Goal: Task Accomplishment & Management: Complete application form

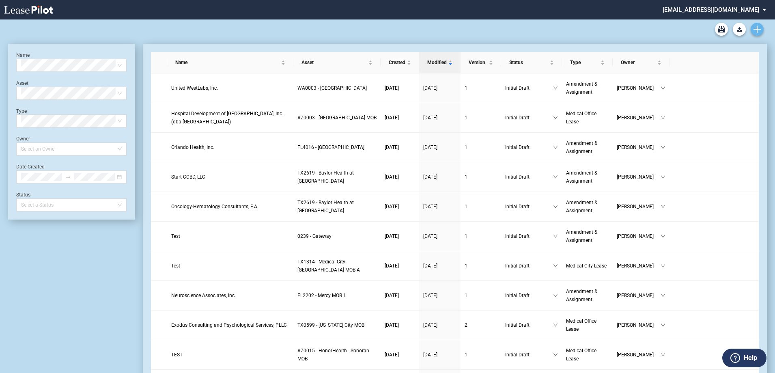
click at [755, 26] on icon "Create new document" at bounding box center [757, 29] width 7 height 7
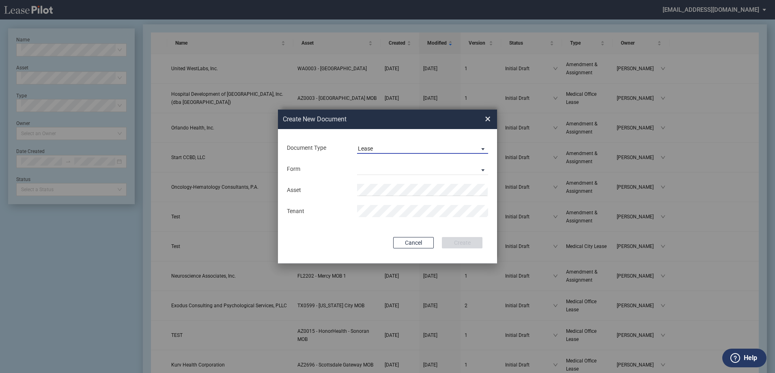
click at [397, 146] on span "Lease" at bounding box center [416, 149] width 116 height 8
click at [398, 170] on md-option "Amendment" at bounding box center [424, 167] width 144 height 19
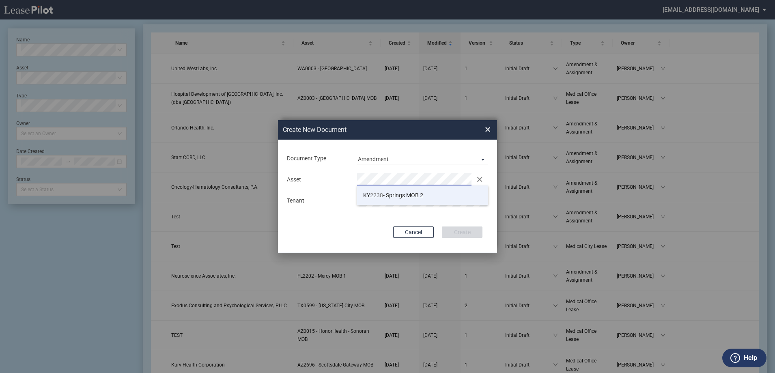
click at [398, 195] on span "KY 2238 - Springs MOB 2" at bounding box center [393, 195] width 60 height 6
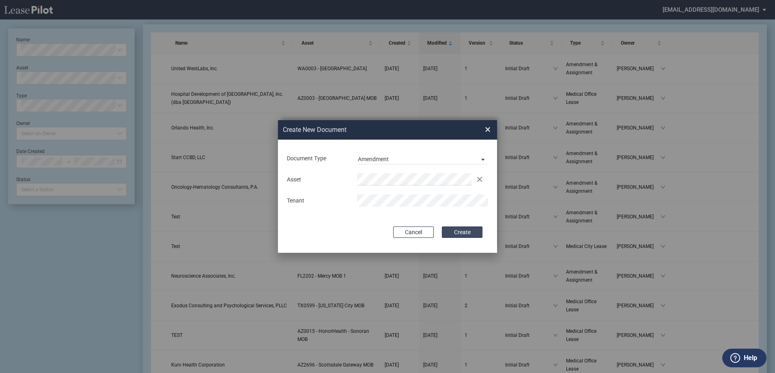
click at [463, 228] on button "Create" at bounding box center [462, 231] width 41 height 11
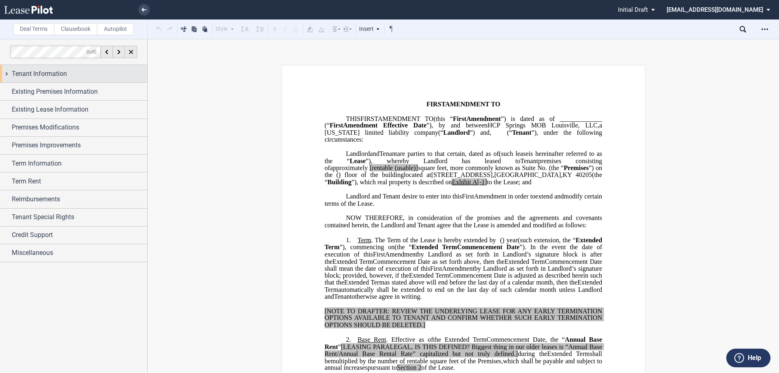
click at [68, 71] on div "Tenant Information" at bounding box center [80, 74] width 136 height 10
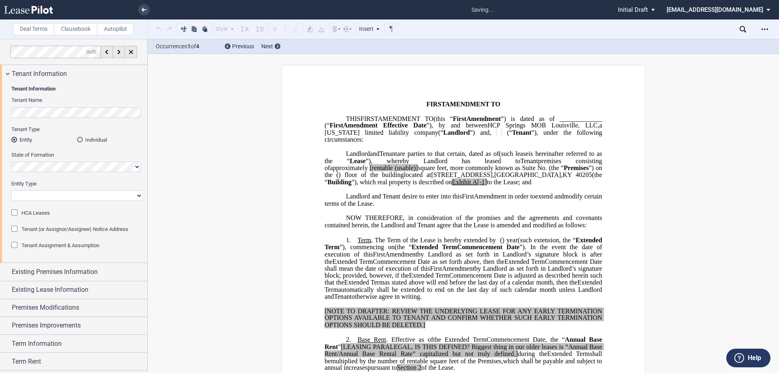
click at [71, 194] on select "Corporation Limited Liability Company General Partnership Limited Partnership O…" at bounding box center [77, 195] width 132 height 11
select select "limited liability company"
click at [11, 190] on select "Corporation Limited Liability Company General Partnership Limited Partnership O…" at bounding box center [77, 195] width 132 height 11
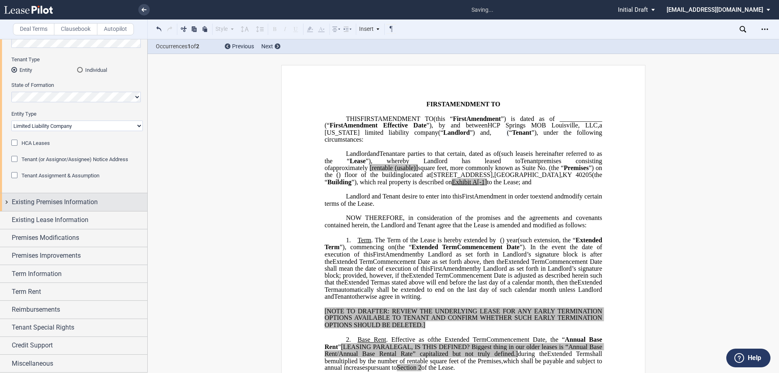
click at [74, 204] on span "Existing Premises Information" at bounding box center [55, 202] width 86 height 10
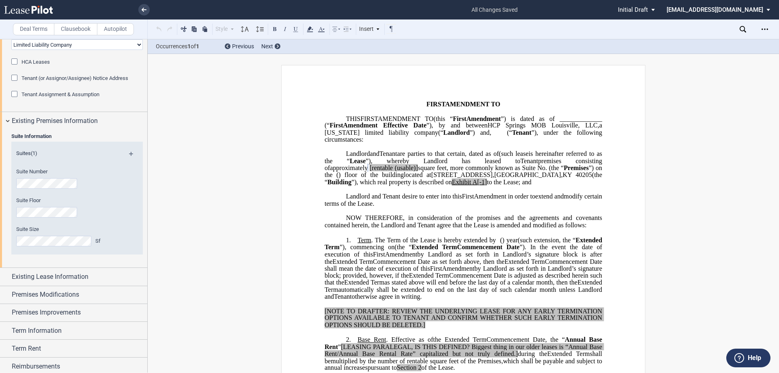
scroll to position [192, 0]
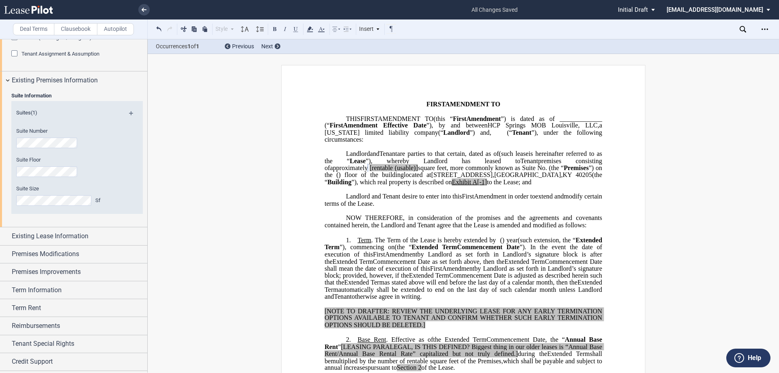
click at [81, 226] on div "Suite Information Suites (1) Suite Number Suite Floor Suite Size Sf" at bounding box center [73, 158] width 147 height 138
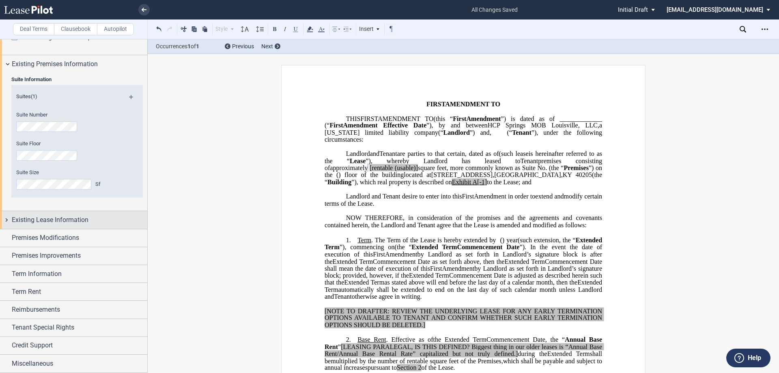
click at [81, 220] on span "Existing Lease Information" at bounding box center [50, 220] width 77 height 10
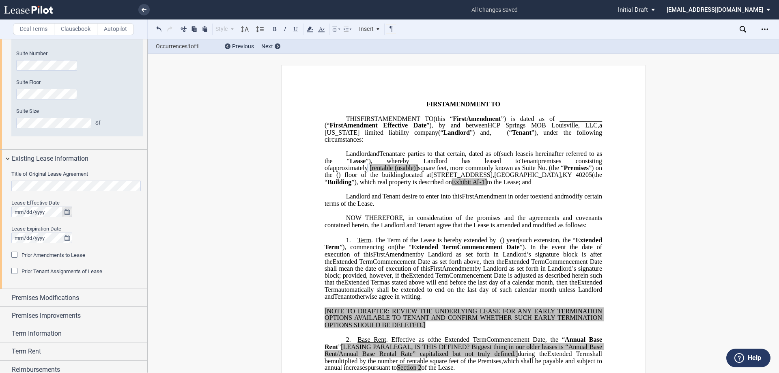
scroll to position [289, 0]
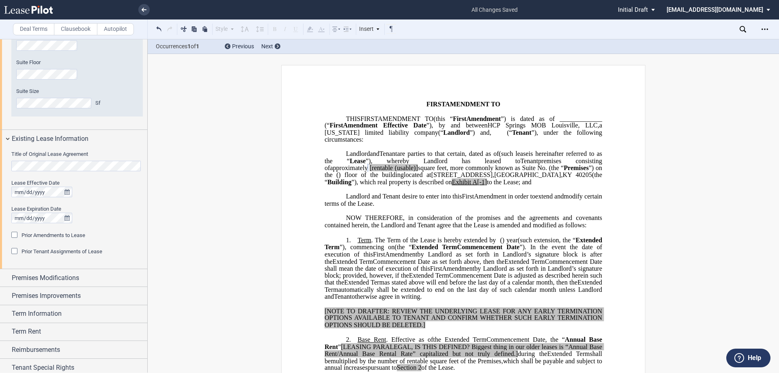
click at [0, 160] on html ".bocls-1{fill:#26354a;fill-rule:evenodd} Loading... × all changes saved Pending…" at bounding box center [389, 186] width 779 height 373
click at [65, 194] on icon "true" at bounding box center [67, 192] width 5 height 6
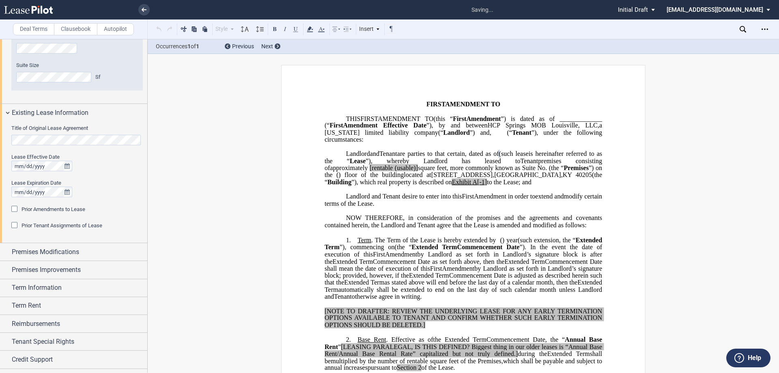
scroll to position [329, 0]
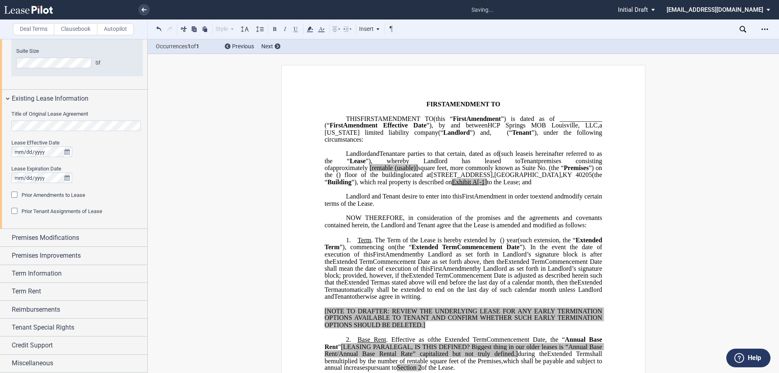
click at [65, 228] on div "Title of Original Lease Agreement Lease Effective Date Lease Expiration Date Pr…" at bounding box center [73, 168] width 147 height 121
click at [65, 231] on div "Premises Modifications" at bounding box center [73, 237] width 147 height 17
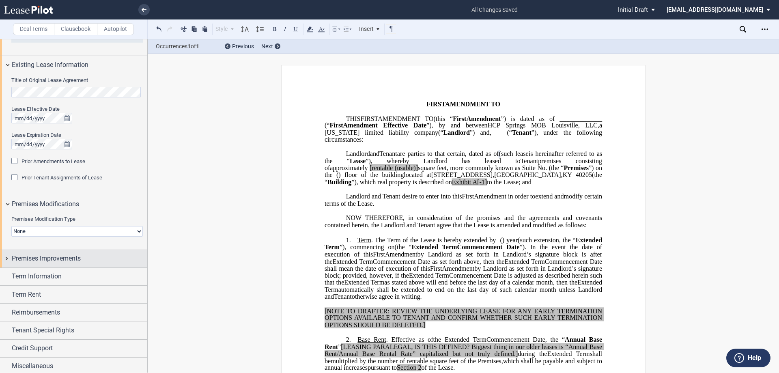
click at [51, 278] on span "Term Information" at bounding box center [37, 277] width 50 height 10
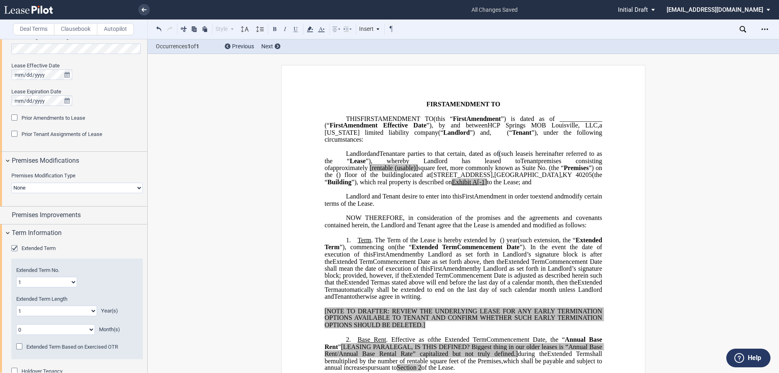
scroll to position [407, 0]
click at [50, 247] on span "Extended Term" at bounding box center [39, 248] width 34 height 6
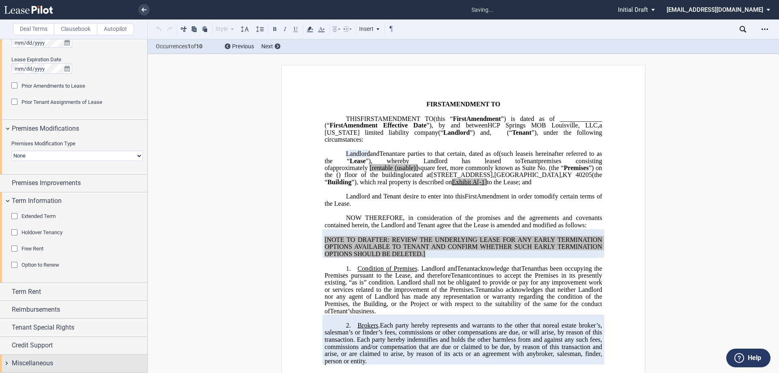
click at [84, 365] on div "Miscellaneous" at bounding box center [80, 363] width 136 height 10
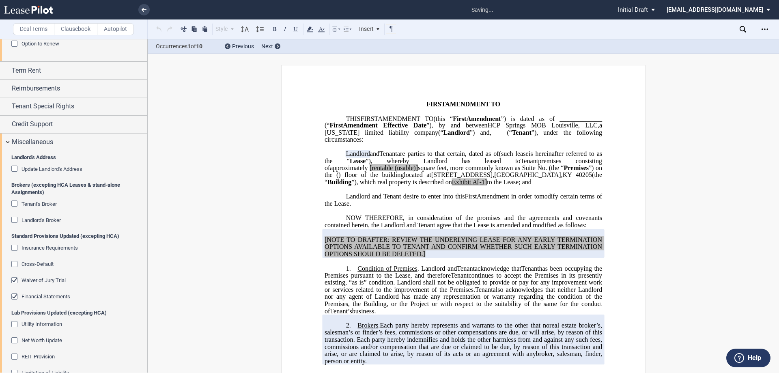
scroll to position [723, 0]
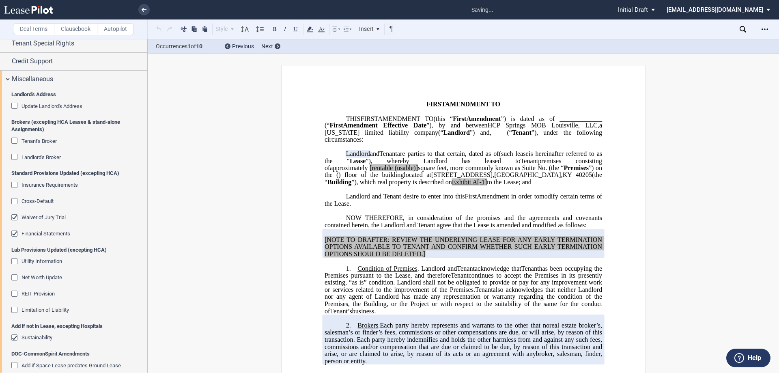
click at [36, 217] on span "Waiver of Jury Trial" at bounding box center [44, 217] width 44 height 6
click at [36, 233] on span "Financial Statements" at bounding box center [46, 234] width 49 height 6
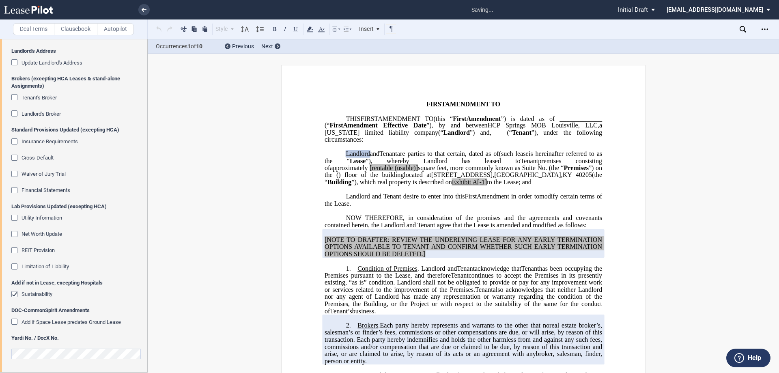
click at [43, 296] on span "Sustainability" at bounding box center [37, 294] width 31 height 6
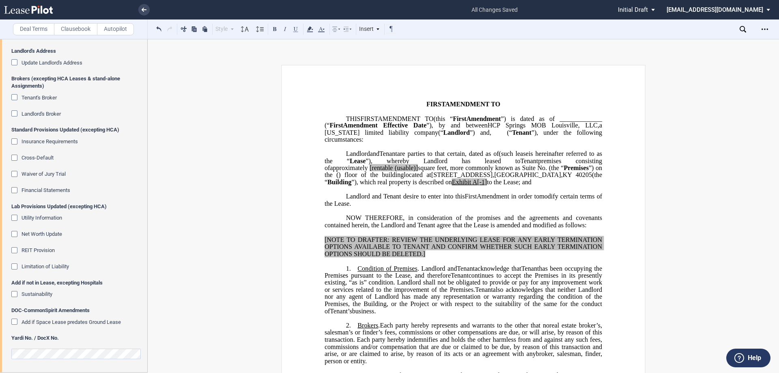
click at [393, 166] on span "[rentable" at bounding box center [381, 167] width 23 height 7
drag, startPoint x: 491, startPoint y: 170, endPoint x: 468, endPoint y: 170, distance: 22.7
click at [468, 170] on span "approximately ﻿ ﻿ rentable (usable)] square feet, more commonly known as Suite …" at bounding box center [464, 171] width 279 height 14
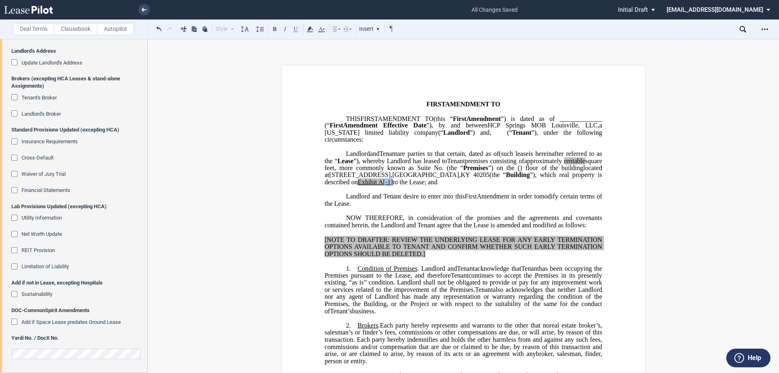
drag, startPoint x: 583, startPoint y: 181, endPoint x: 572, endPoint y: 182, distance: 11.8
click at [572, 182] on span "located at [STREET_ADDRESS] (the “ Building ”), which real property is describe…" at bounding box center [464, 174] width 279 height 21
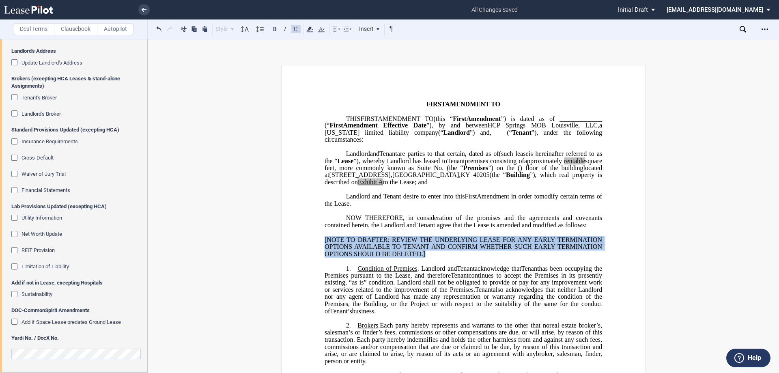
drag, startPoint x: 427, startPoint y: 260, endPoint x: 314, endPoint y: 239, distance: 114.7
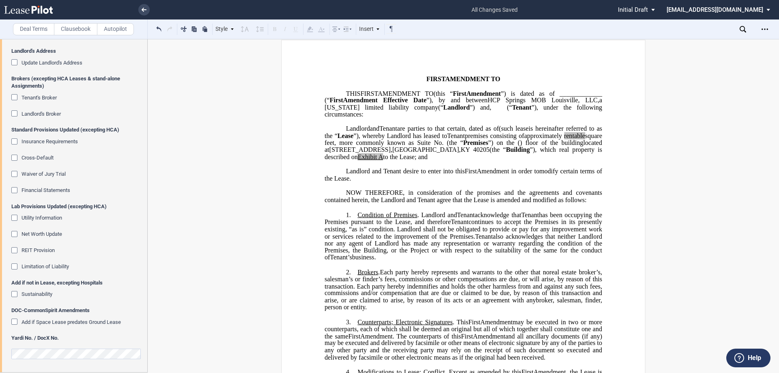
scroll to position [0, 0]
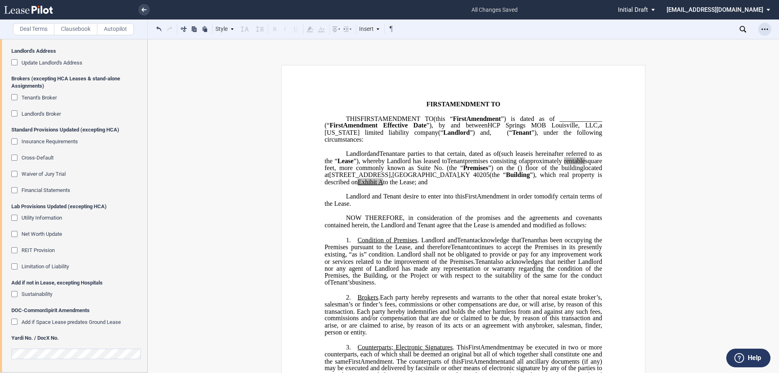
click at [763, 31] on icon "Open Lease options menu" at bounding box center [765, 29] width 6 height 6
click at [699, 41] on div "Download" at bounding box center [718, 43] width 99 height 7
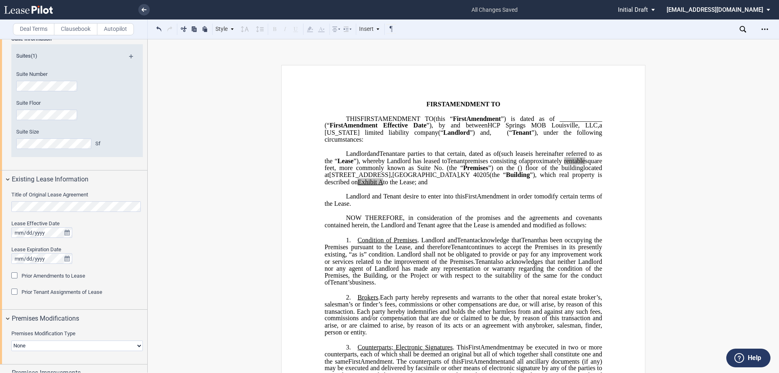
scroll to position [319, 0]
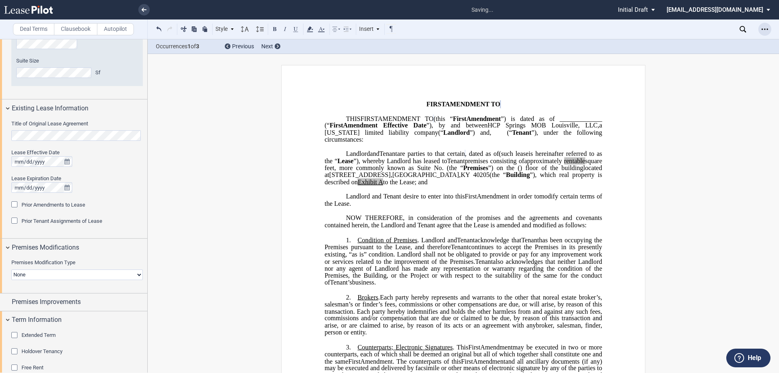
click at [765, 26] on icon "Open Lease options menu" at bounding box center [765, 29] width 6 height 6
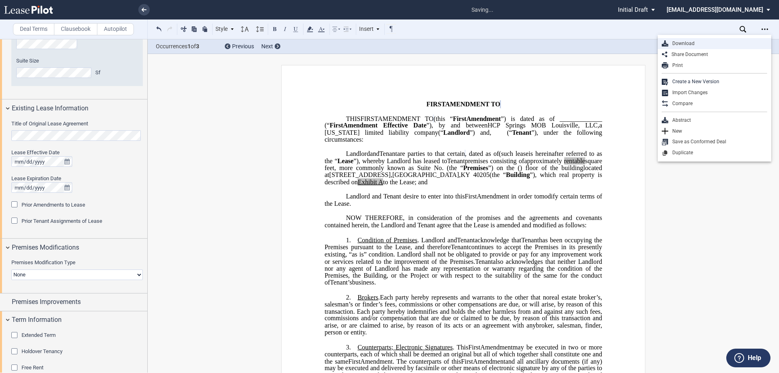
click at [726, 46] on div "Download" at bounding box center [718, 43] width 99 height 7
